Goal: Share content

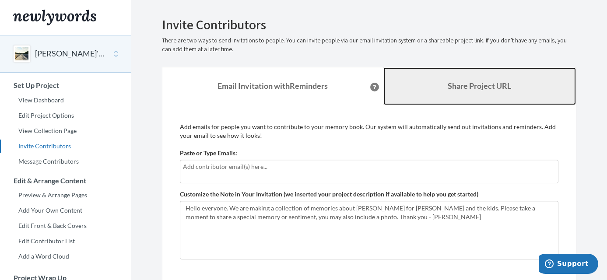
click at [439, 94] on link "Share Project URL" at bounding box center [479, 86] width 193 height 38
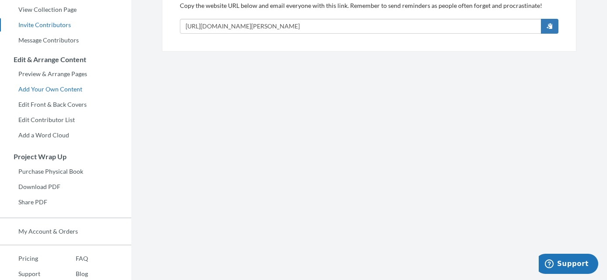
scroll to position [155, 0]
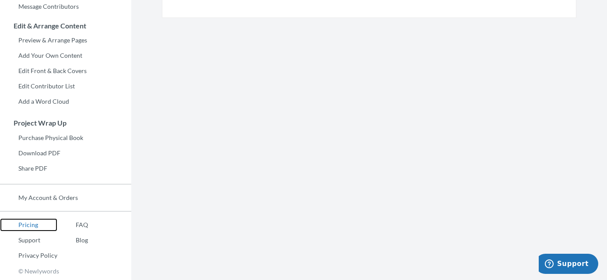
click at [32, 228] on link "Pricing" at bounding box center [28, 224] width 57 height 13
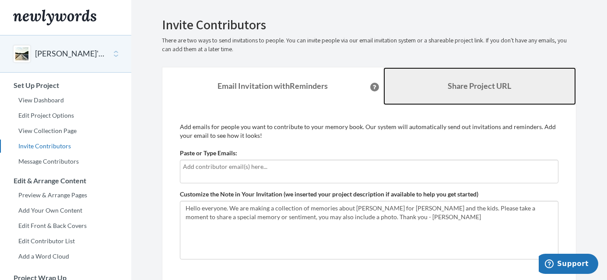
click at [424, 96] on link "Share Project URL" at bounding box center [479, 86] width 193 height 38
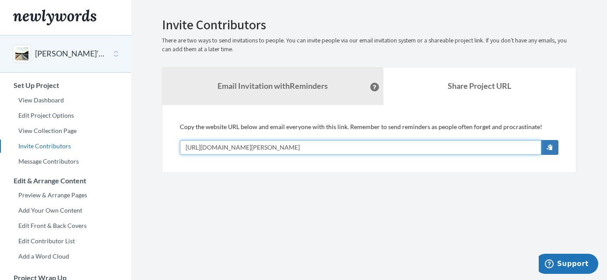
click at [289, 147] on input "[URL][DOMAIN_NAME][PERSON_NAME]" at bounding box center [360, 147] width 361 height 15
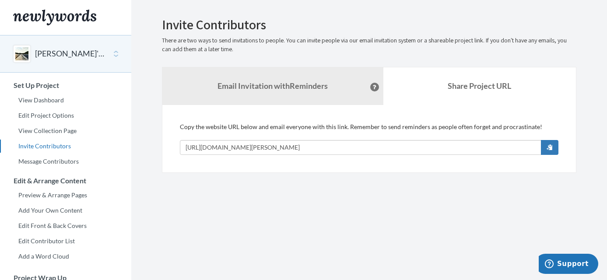
click at [180, 212] on section "Emails have been sent! Invite Contributors There are two ways to send invitatio…" at bounding box center [369, 217] width 476 height 435
